Goal: Information Seeking & Learning: Understand process/instructions

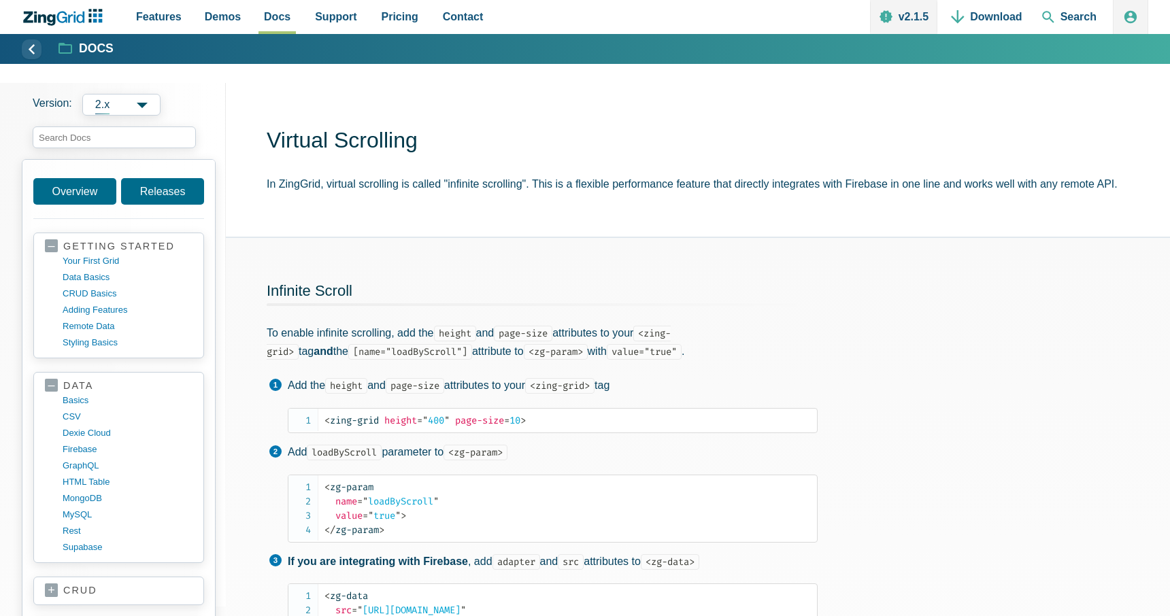
scroll to position [675, 0]
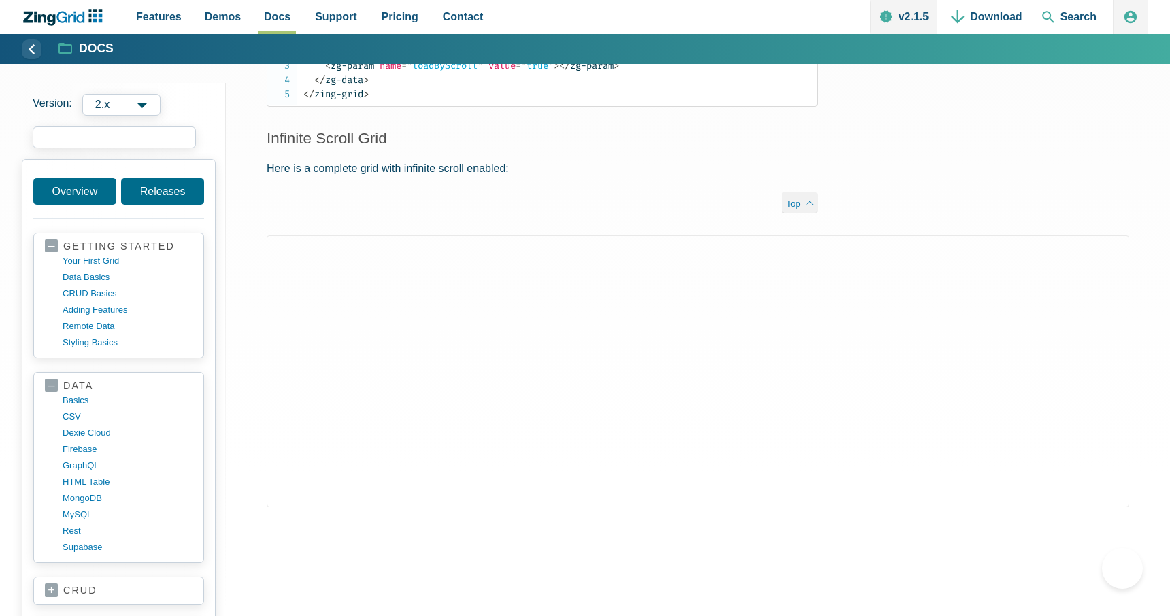
click at [150, 142] on input "search input" at bounding box center [114, 138] width 163 height 22
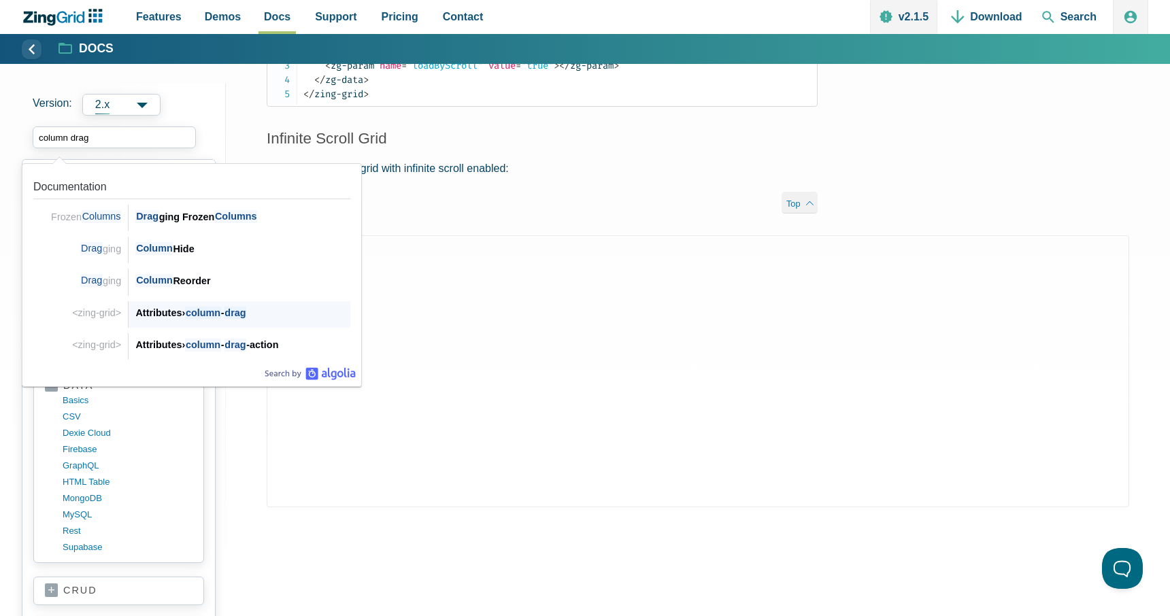
click at [221, 310] on span "column" at bounding box center [203, 313] width 36 height 13
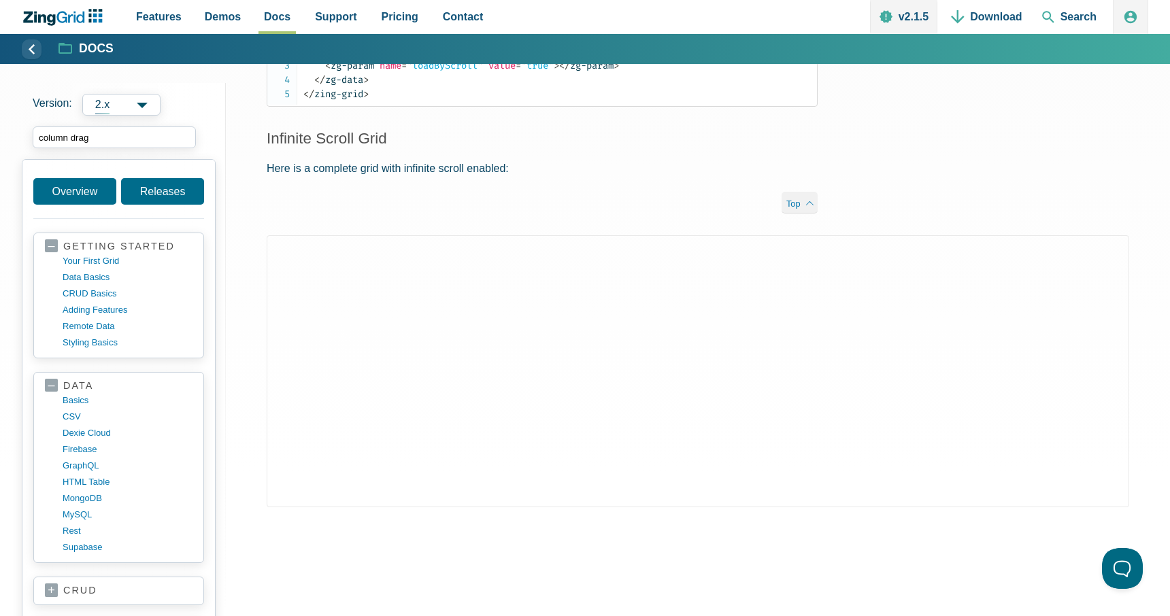
type input "column drag"
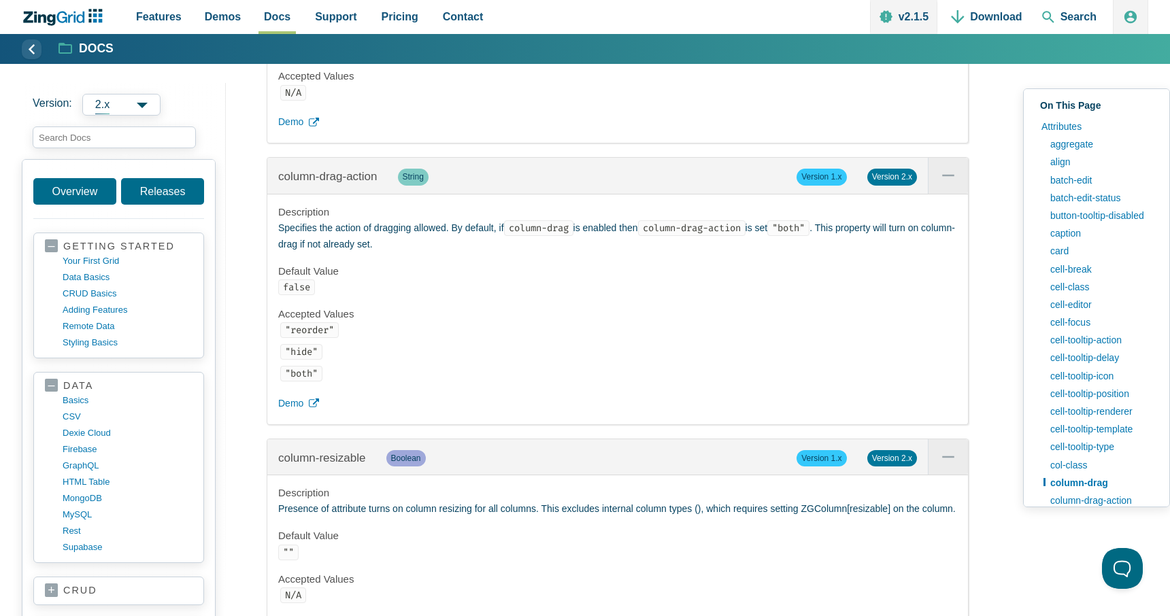
scroll to position [6123, 0]
click at [297, 358] on code ""hide"" at bounding box center [301, 351] width 42 height 16
click at [414, 359] on li ""hide"" at bounding box center [618, 351] width 677 height 16
click at [302, 380] on code ""both"" at bounding box center [301, 373] width 42 height 16
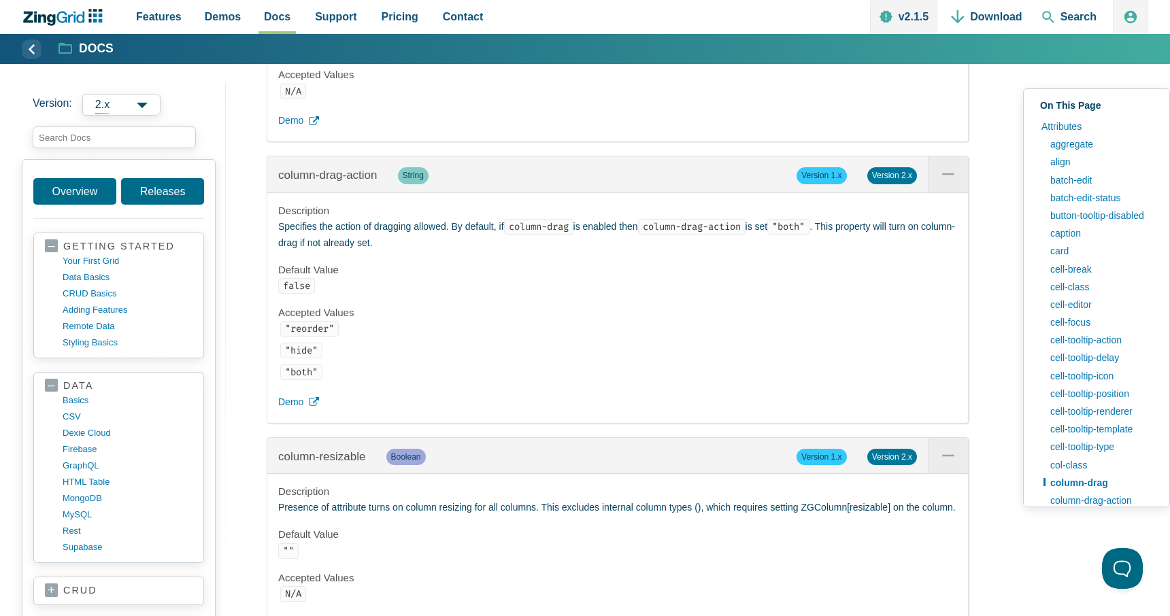
click at [302, 380] on code ""both"" at bounding box center [301, 373] width 42 height 16
click at [398, 337] on li ""reorder"" at bounding box center [618, 329] width 677 height 16
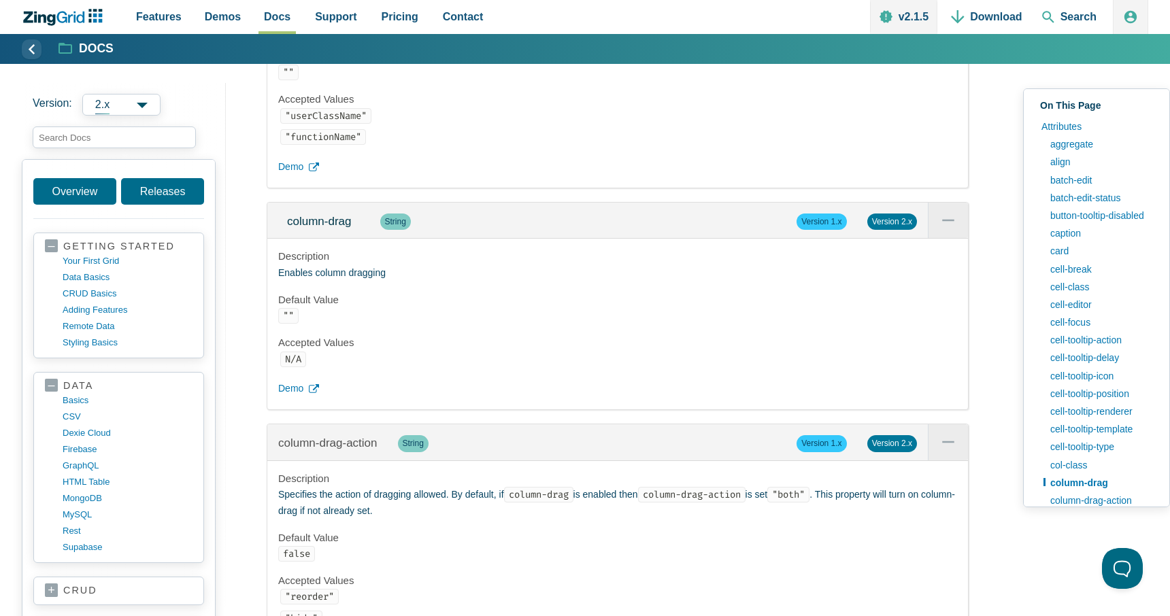
scroll to position [5857, 0]
click at [288, 322] on code """" at bounding box center [288, 314] width 20 height 16
click at [450, 305] on h4 "Default Value" at bounding box center [617, 298] width 679 height 14
click at [948, 236] on span "App Content" at bounding box center [948, 218] width 40 height 35
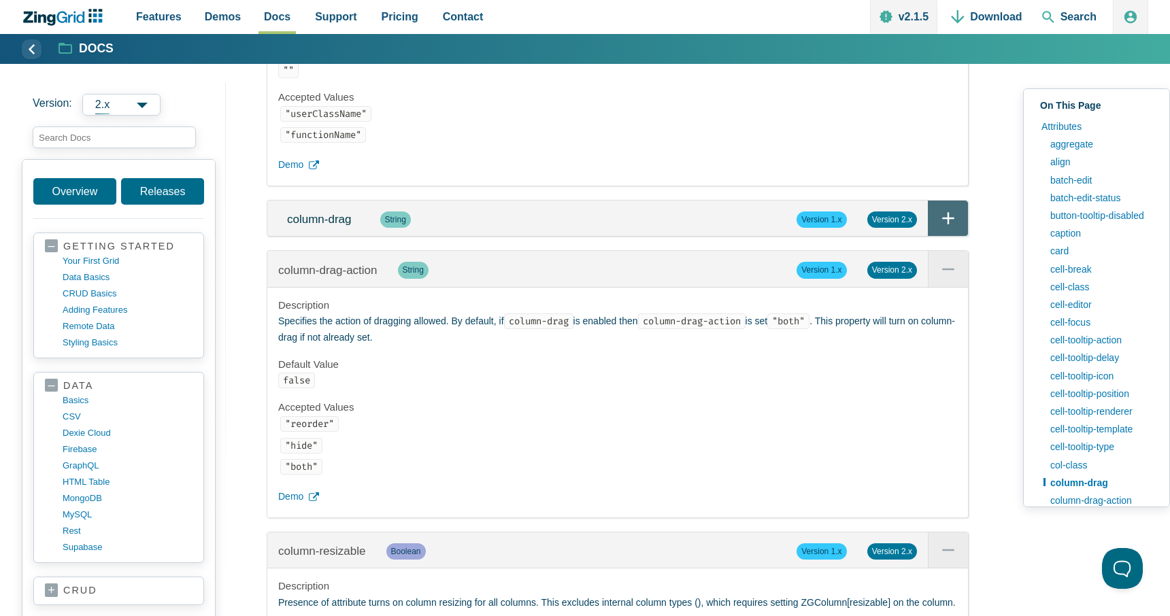
click at [948, 236] on span "App Content" at bounding box center [948, 218] width 40 height 35
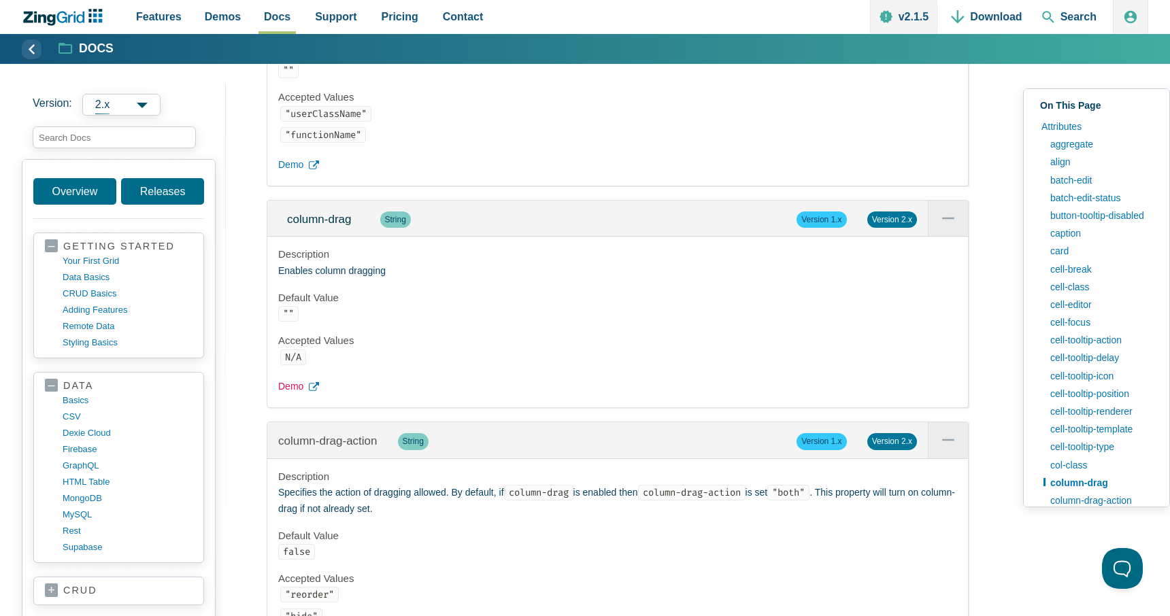
click at [296, 395] on span "Demo" at bounding box center [290, 387] width 25 height 16
